Goal: Information Seeking & Learning: Understand process/instructions

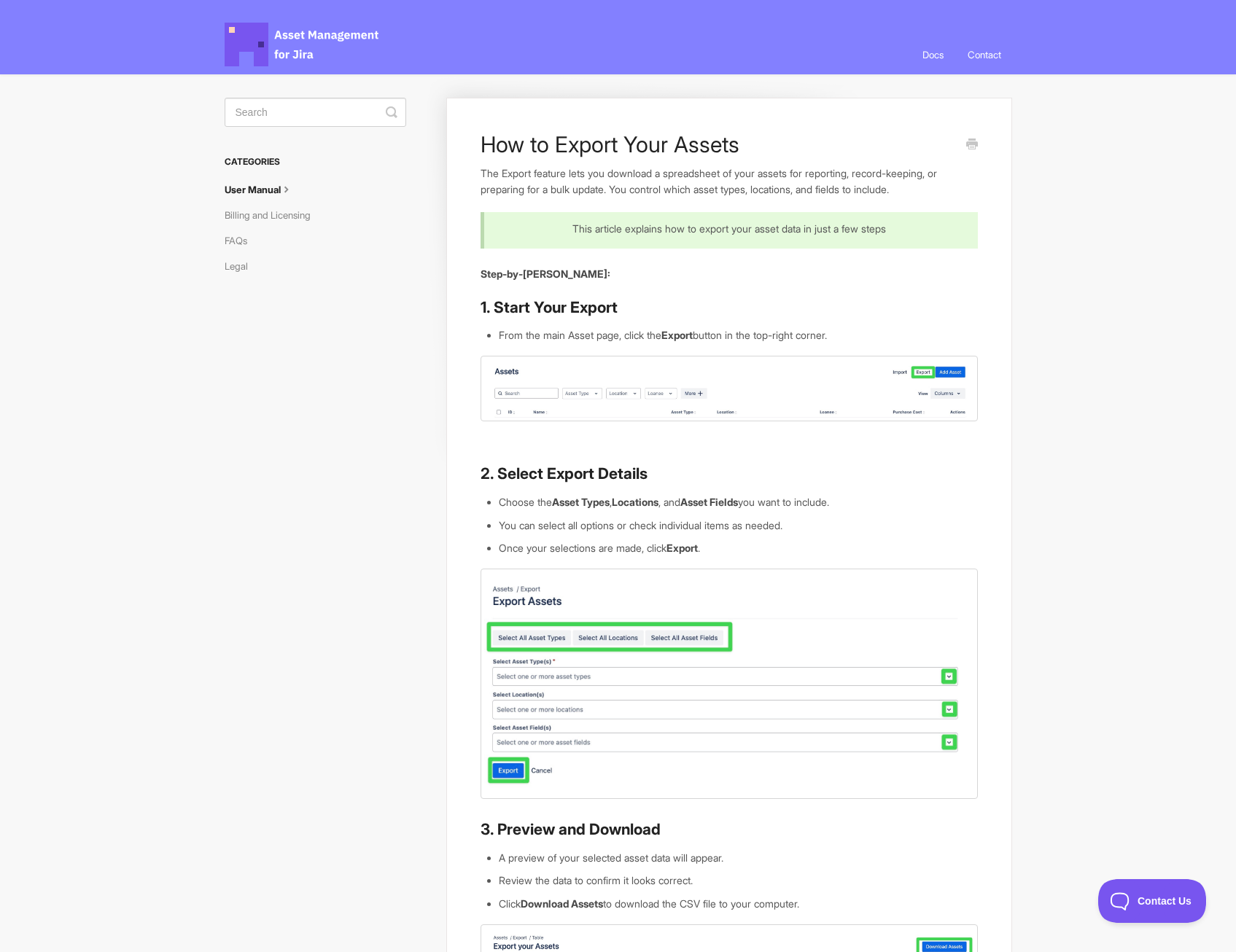
click at [836, 390] on img at bounding box center [729, 388] width 496 height 65
click at [815, 250] on article "How to Export Your Assets The Export feature lets you download a spreadsheet of…" at bounding box center [729, 670] width 496 height 1078
click at [813, 250] on article "How to Export Your Assets The Export feature lets you download a spreadsheet of…" at bounding box center [729, 670] width 496 height 1078
click at [296, 49] on span "Asset Management for Jira Docs" at bounding box center [302, 44] width 156 height 43
click at [295, 47] on span "Asset Management for Jira Docs" at bounding box center [302, 44] width 156 height 43
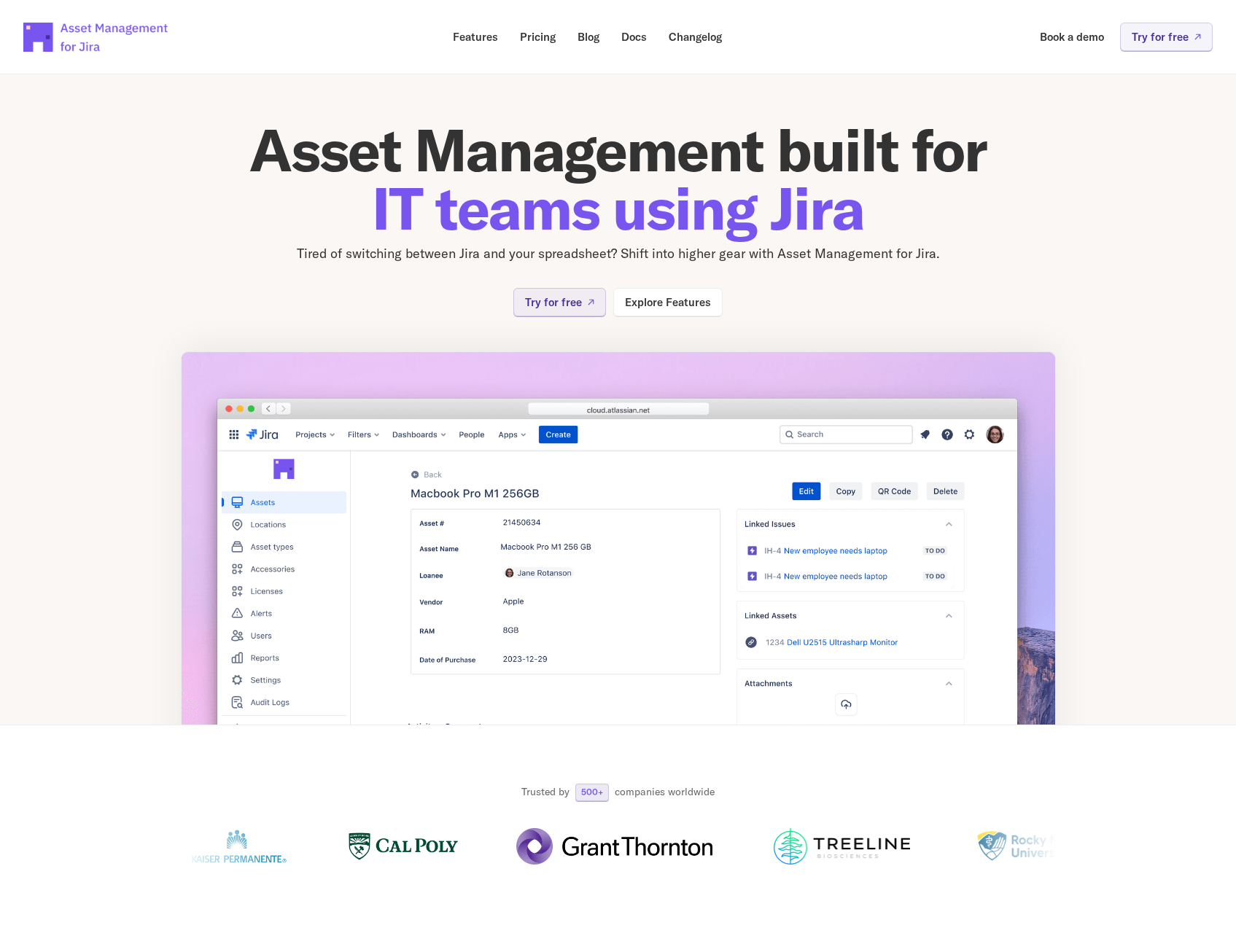
drag, startPoint x: 294, startPoint y: 156, endPoint x: 747, endPoint y: 167, distance: 453.1
click at [768, 173] on span "IT teams using Jira" at bounding box center [617, 208] width 492 height 73
click at [1179, 33] on p "Try for free" at bounding box center [1160, 37] width 57 height 11
